Goal: Information Seeking & Learning: Learn about a topic

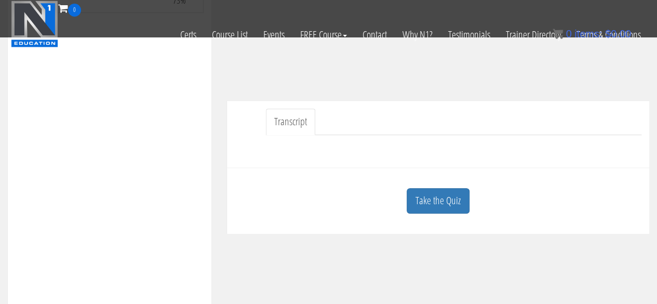
scroll to position [208, 0]
click at [437, 198] on link "Take the Quiz" at bounding box center [438, 199] width 63 height 25
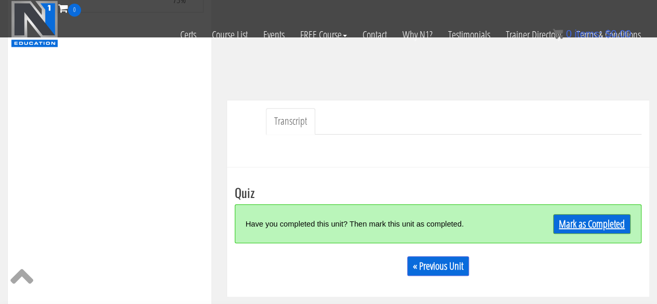
click at [568, 223] on link "Mark as Completed" at bounding box center [591, 224] width 77 height 20
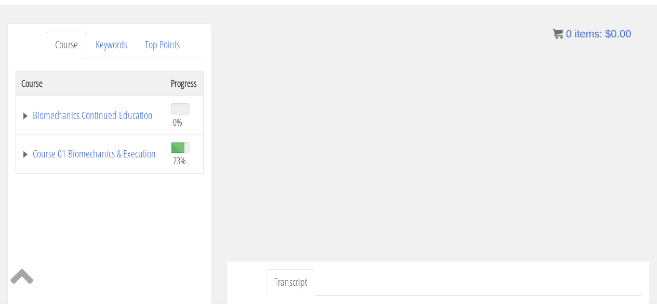
scroll to position [114, 0]
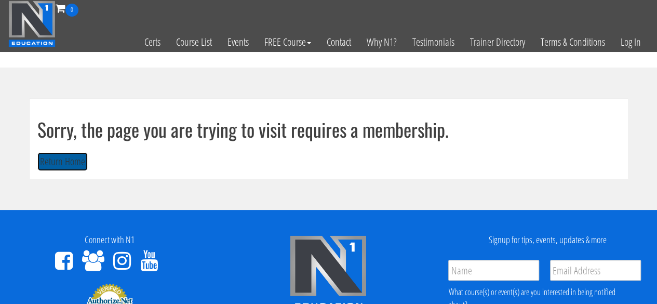
click at [74, 156] on button "Return Home" at bounding box center [62, 161] width 50 height 19
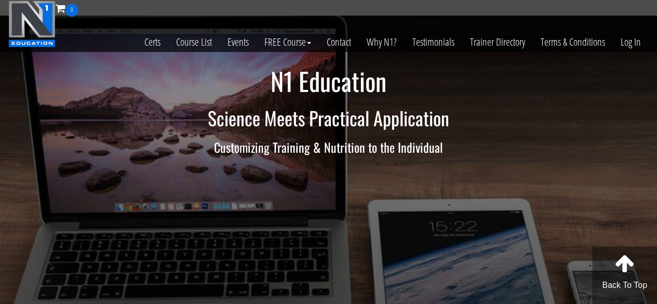
scroll to position [32, 0]
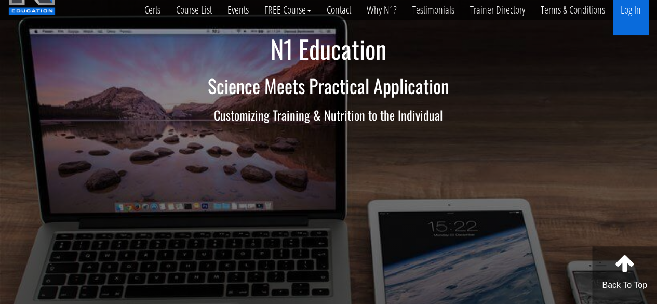
click at [624, 9] on link "Log In" at bounding box center [631, 9] width 36 height 51
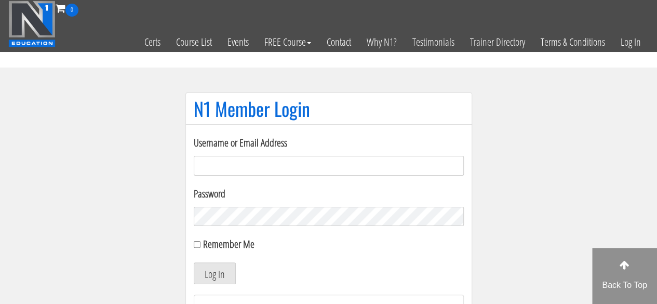
type input "sarahasmith513@gmail.com"
click at [228, 268] on button "Log In" at bounding box center [215, 273] width 42 height 22
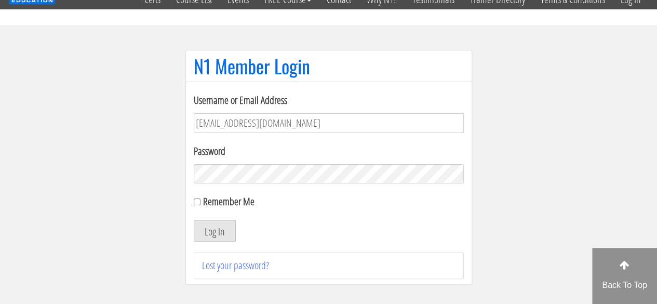
click at [225, 228] on button "Log In" at bounding box center [215, 231] width 42 height 22
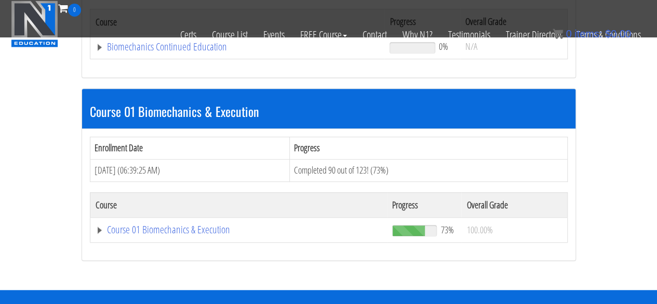
scroll to position [252, 0]
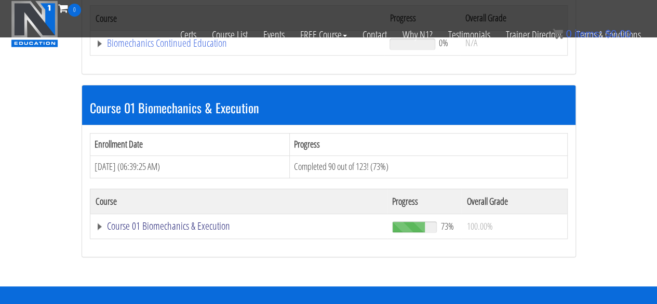
click at [184, 48] on link "Course 01 Biomechanics & Execution" at bounding box center [238, 43] width 284 height 10
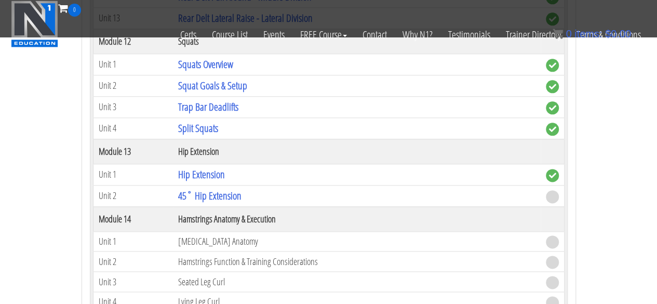
scroll to position [2547, 0]
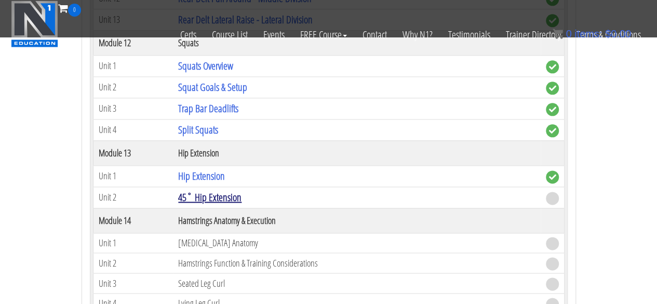
click at [207, 190] on link "45˚ Hip Extension" at bounding box center [209, 197] width 63 height 14
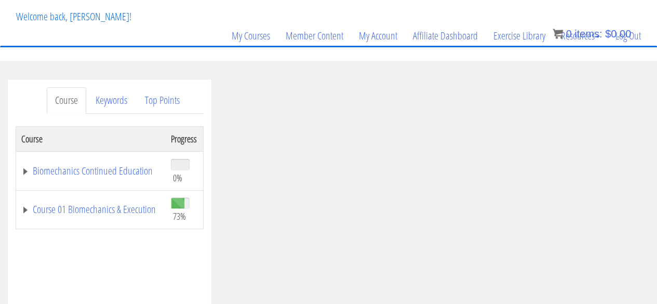
scroll to position [79, 0]
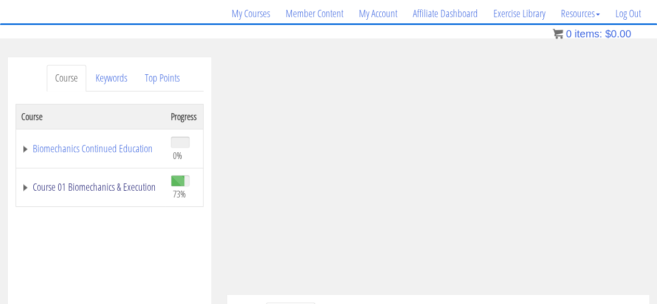
click at [109, 192] on link "Course 01 Biomechanics & Execution" at bounding box center [90, 187] width 139 height 10
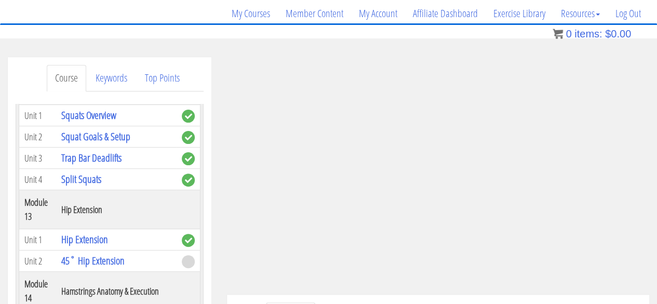
scroll to position [2881, 0]
click at [103, 252] on link "45˚ Hip Extension" at bounding box center [92, 259] width 63 height 14
click at [105, 252] on link "45˚ Hip Extension" at bounding box center [92, 259] width 63 height 14
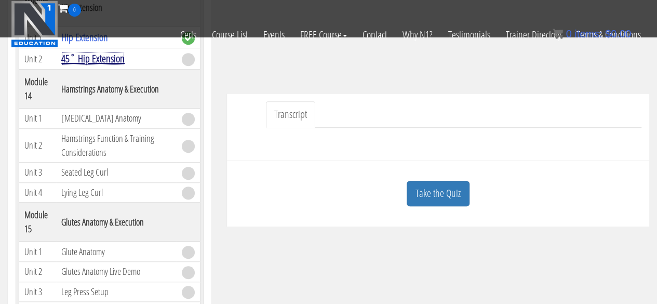
scroll to position [218, 0]
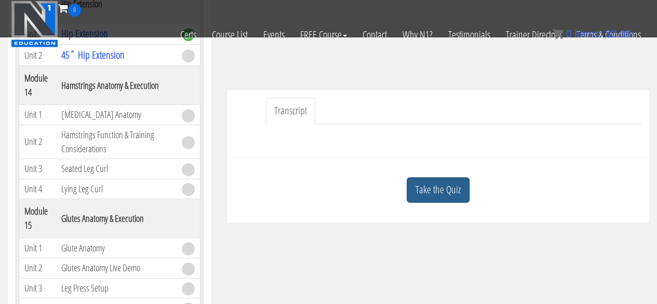
click at [460, 183] on link "Take the Quiz" at bounding box center [438, 189] width 63 height 25
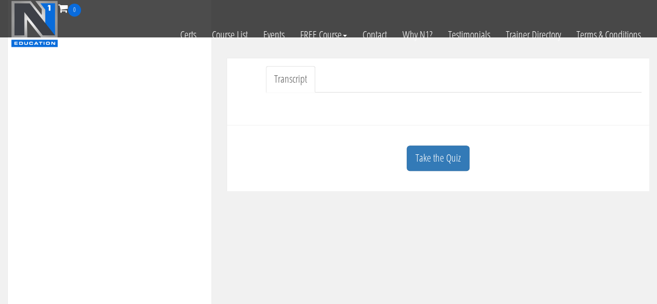
scroll to position [250, 0]
click at [442, 160] on link "Take the Quiz" at bounding box center [438, 157] width 63 height 25
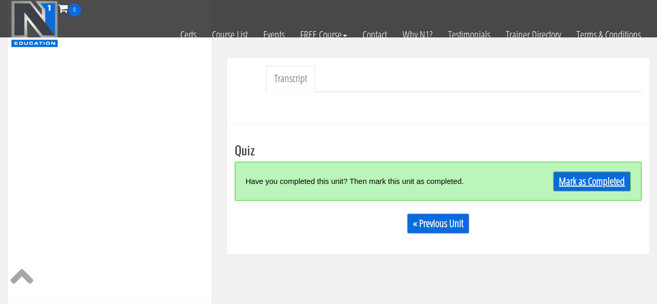
click at [590, 176] on link "Mark as Completed" at bounding box center [591, 181] width 77 height 20
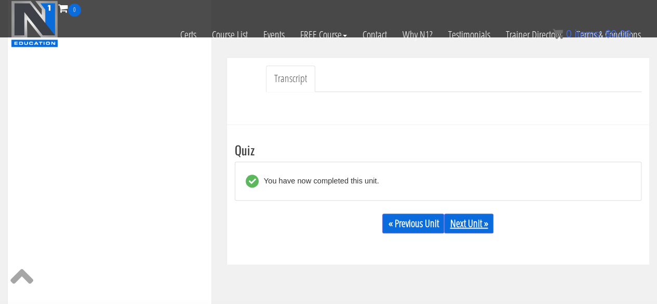
click at [479, 224] on link "Next Unit »" at bounding box center [468, 223] width 49 height 20
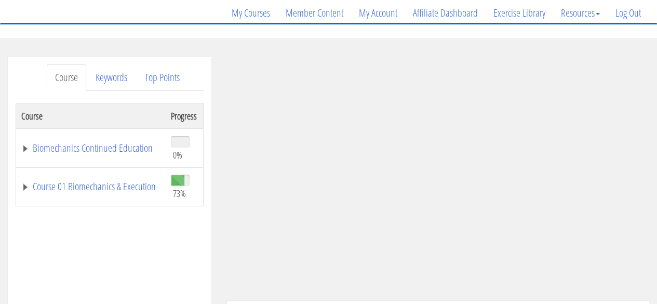
scroll to position [81, 0]
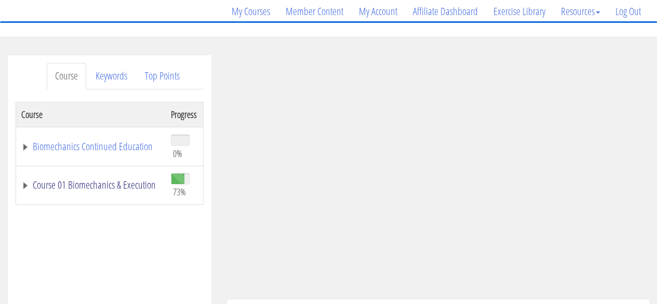
click at [108, 183] on link "Course 01 Biomechanics & Execution" at bounding box center [90, 185] width 139 height 10
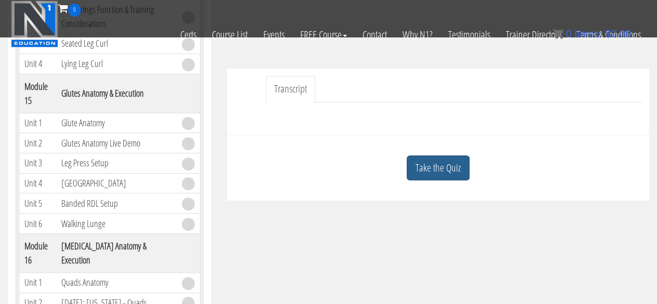
scroll to position [247, 0]
click at [457, 153] on div "Take the Quiz" at bounding box center [438, 167] width 407 height 50
click at [455, 157] on link "Take the Quiz" at bounding box center [438, 167] width 63 height 25
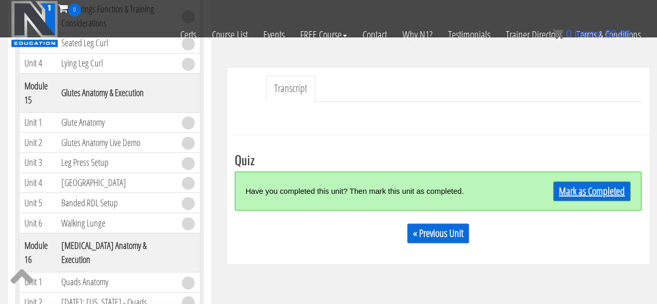
click at [576, 185] on link "Mark as Completed" at bounding box center [591, 191] width 77 height 20
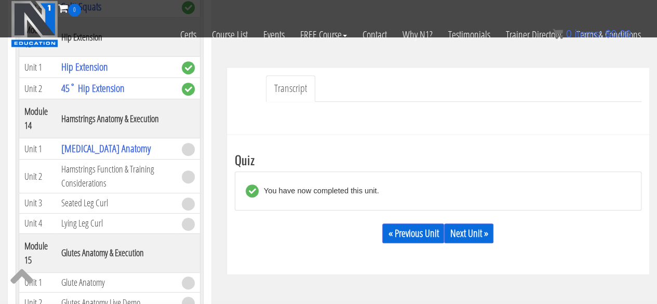
scroll to position [2784, 0]
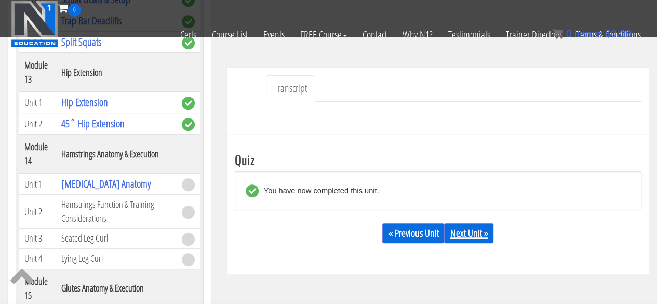
click at [469, 239] on link "Next Unit »" at bounding box center [468, 233] width 49 height 20
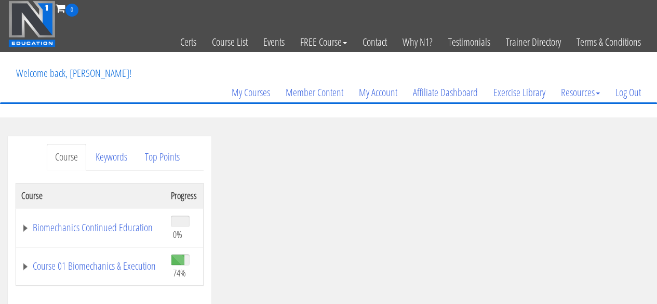
scroll to position [58, 0]
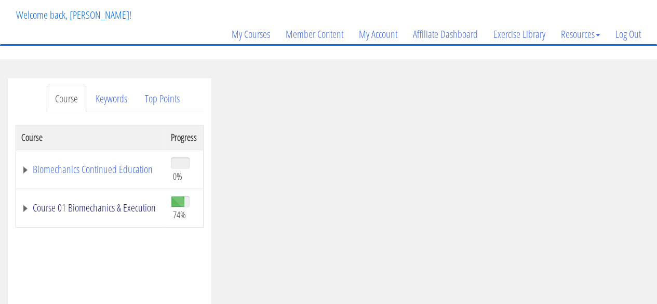
click at [97, 202] on link "Course 01 Biomechanics & Execution" at bounding box center [90, 207] width 139 height 10
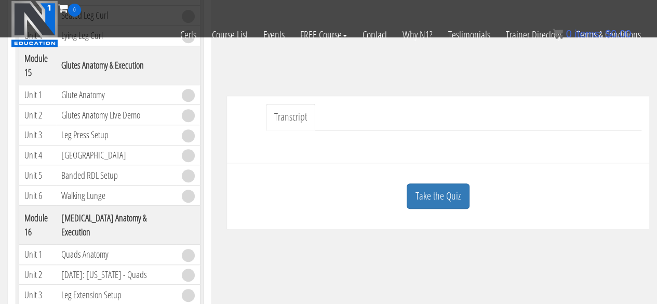
scroll to position [213, 0]
click at [439, 201] on link "Take the Quiz" at bounding box center [438, 194] width 63 height 25
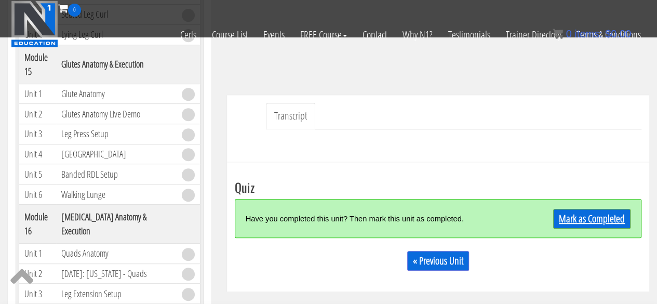
click at [570, 222] on link "Mark as Completed" at bounding box center [591, 219] width 77 height 20
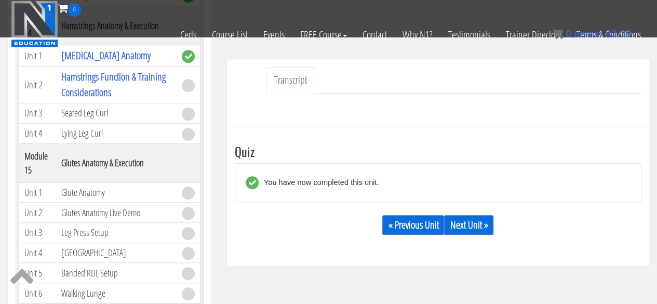
scroll to position [249, 0]
click at [480, 218] on link "Next Unit »" at bounding box center [468, 224] width 49 height 20
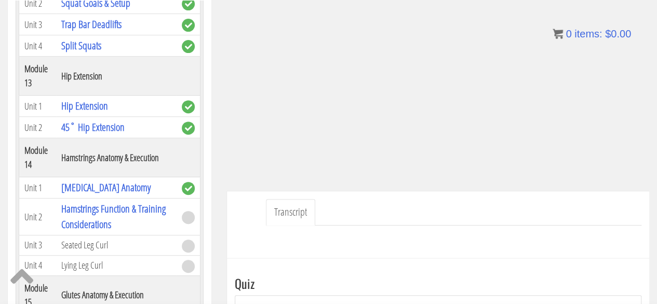
scroll to position [183, 0]
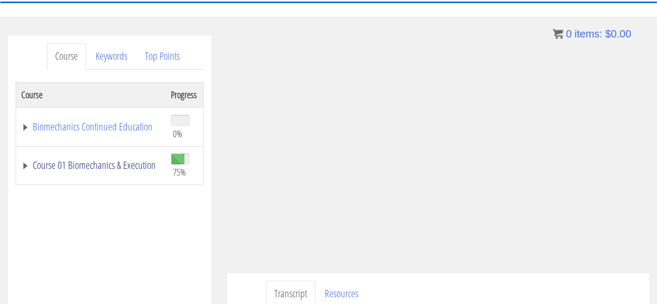
click at [107, 163] on link "Course 01 Biomechanics & Execution" at bounding box center [90, 165] width 139 height 10
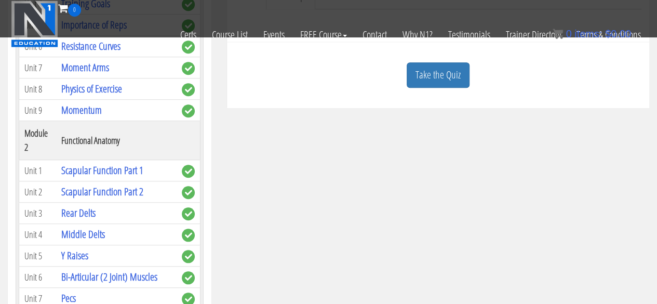
scroll to position [334, 0]
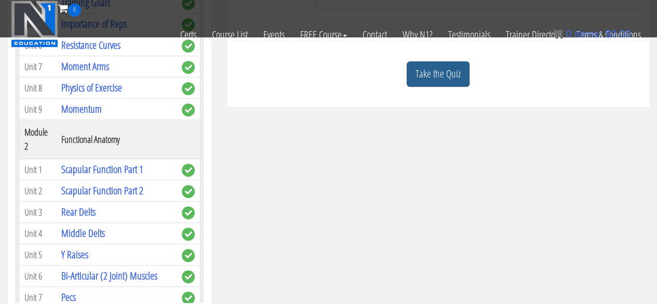
click at [440, 82] on link "Take the Quiz" at bounding box center [438, 73] width 63 height 25
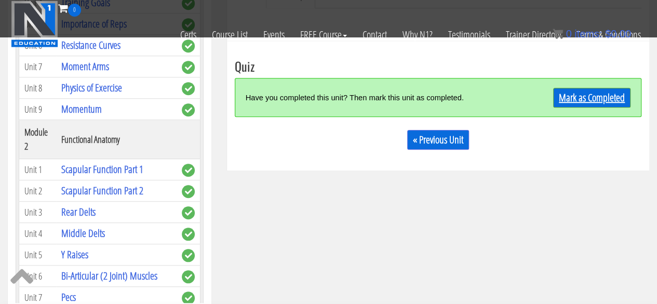
click at [585, 97] on link "Mark as Completed" at bounding box center [591, 98] width 77 height 20
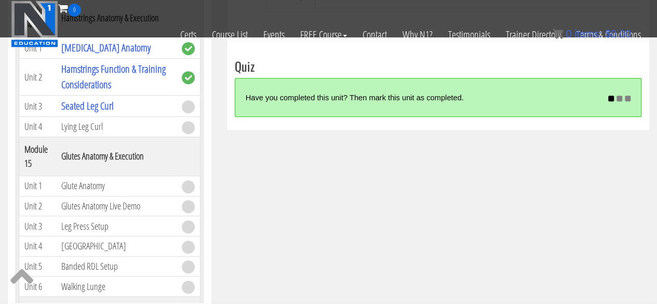
scroll to position [2798, 0]
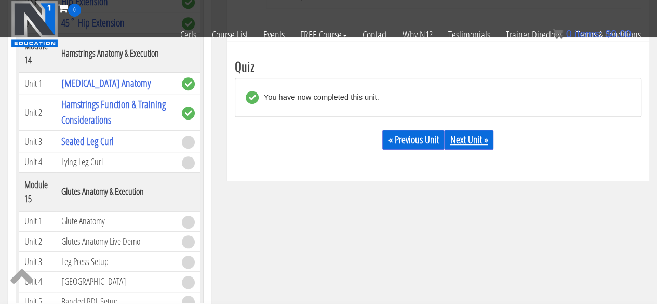
click at [470, 147] on link "Next Unit »" at bounding box center [468, 140] width 49 height 20
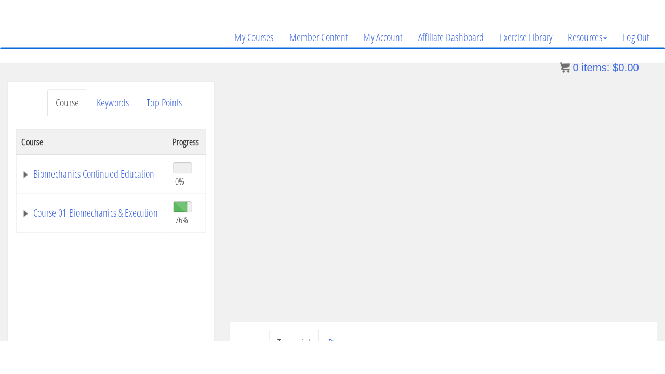
scroll to position [87, 0]
